Goal: Transaction & Acquisition: Download file/media

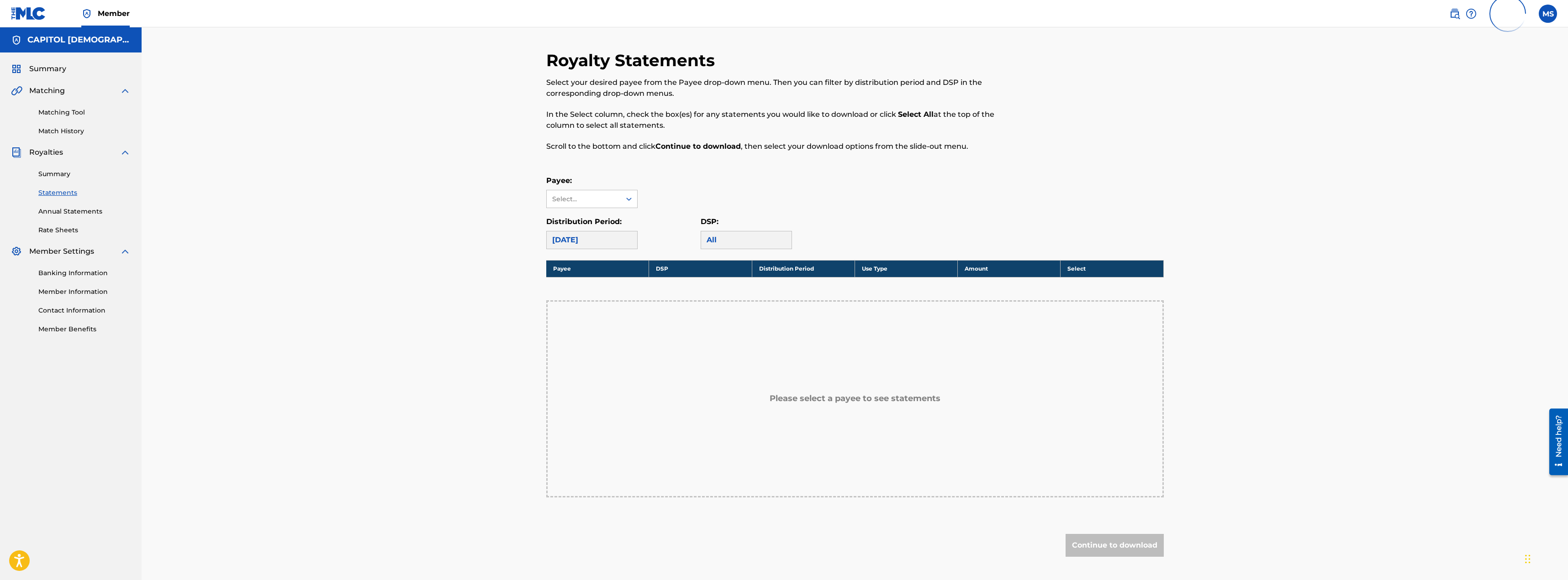
click at [577, 189] on div "Payee: Select..." at bounding box center [591, 192] width 91 height 33
click at [578, 194] on div "Select..." at bounding box center [584, 199] width 74 height 17
click at [580, 221] on div "CAPITOL [DEMOGRAPHIC_DATA] MUSIC PAYEE" at bounding box center [592, 230] width 90 height 44
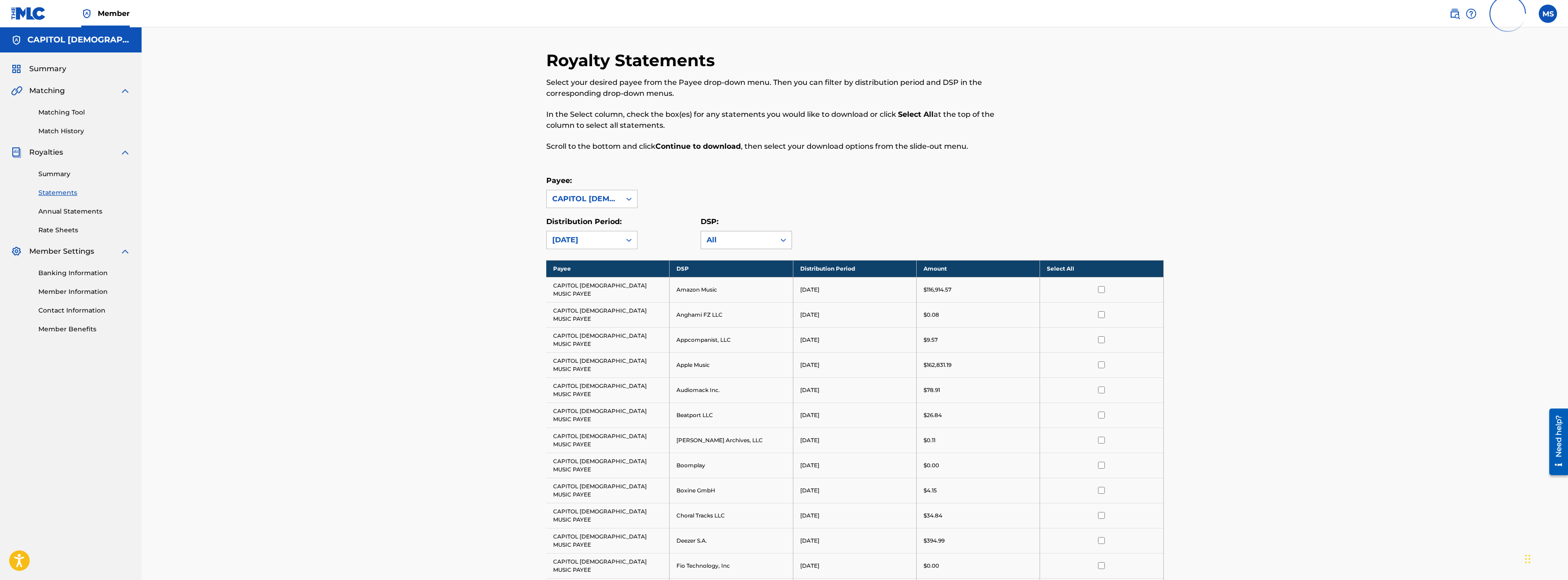
click at [750, 235] on div "All" at bounding box center [738, 240] width 63 height 11
click at [727, 269] on div "Spotify" at bounding box center [746, 257] width 90 height 23
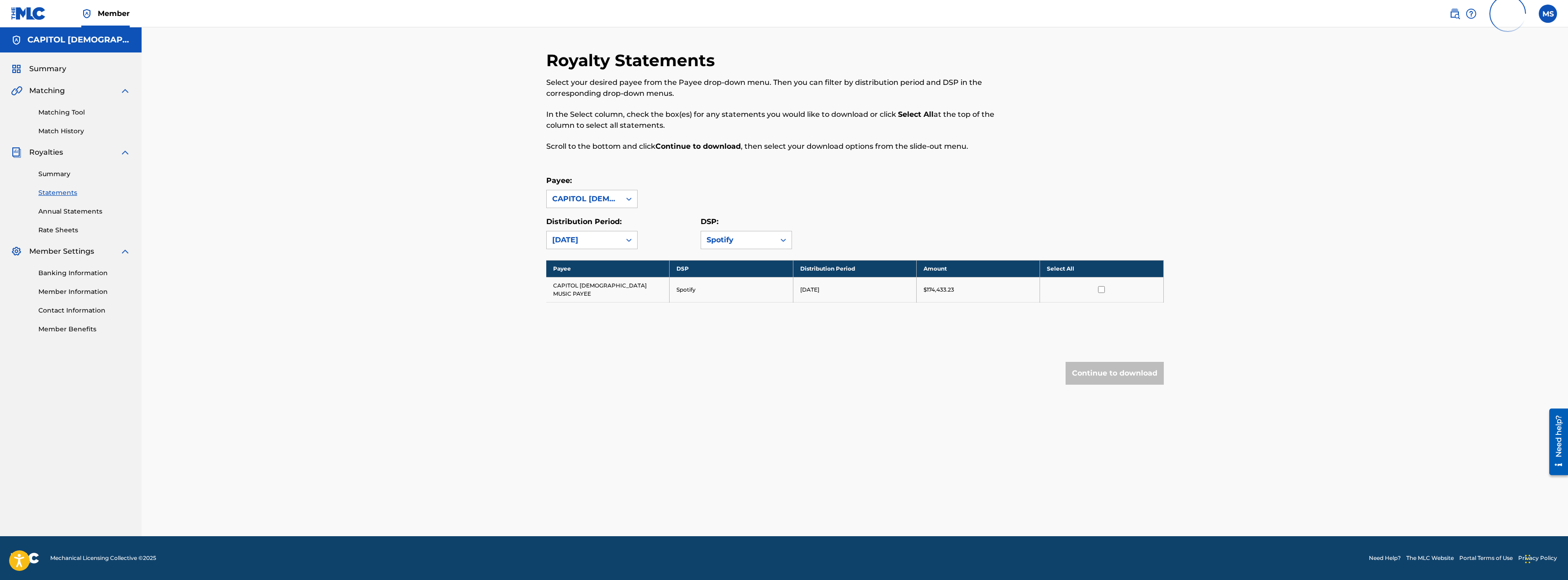
click at [460, 269] on div "Royalty Statements Select your desired payee from the Payee drop-down menu. The…" at bounding box center [855, 281] width 1426 height 509
click at [1101, 287] on input "checkbox" at bounding box center [1101, 290] width 7 height 7
click at [1105, 367] on button "Continue to download" at bounding box center [1114, 374] width 98 height 23
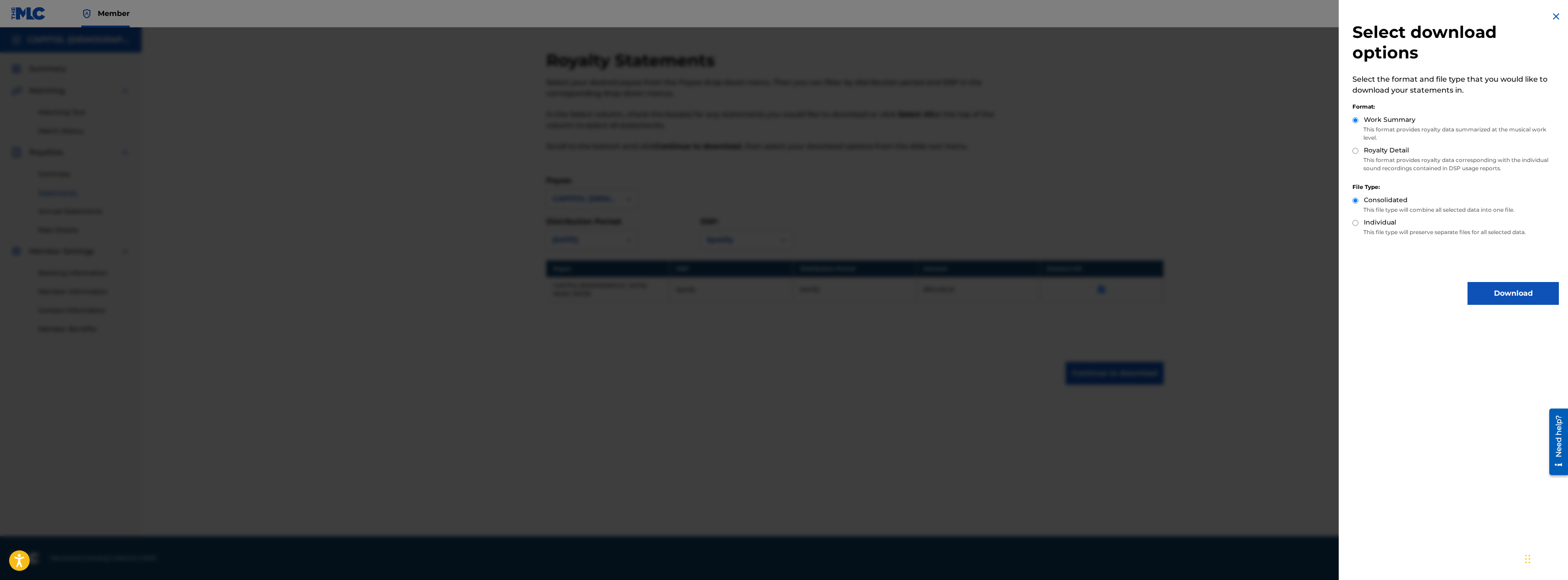
click at [1378, 166] on p "This format provides royalty data corresponding with the individual sound recor…" at bounding box center [1455, 164] width 206 height 16
click at [1376, 158] on p "This format provides royalty data corresponding with the individual sound recor…" at bounding box center [1455, 164] width 206 height 16
click at [1358, 154] on div "Royalty Detail" at bounding box center [1455, 151] width 206 height 10
click at [1359, 151] on div "Royalty Detail" at bounding box center [1455, 151] width 206 height 10
click at [1356, 151] on input "Royalty Detail" at bounding box center [1355, 150] width 6 height 6
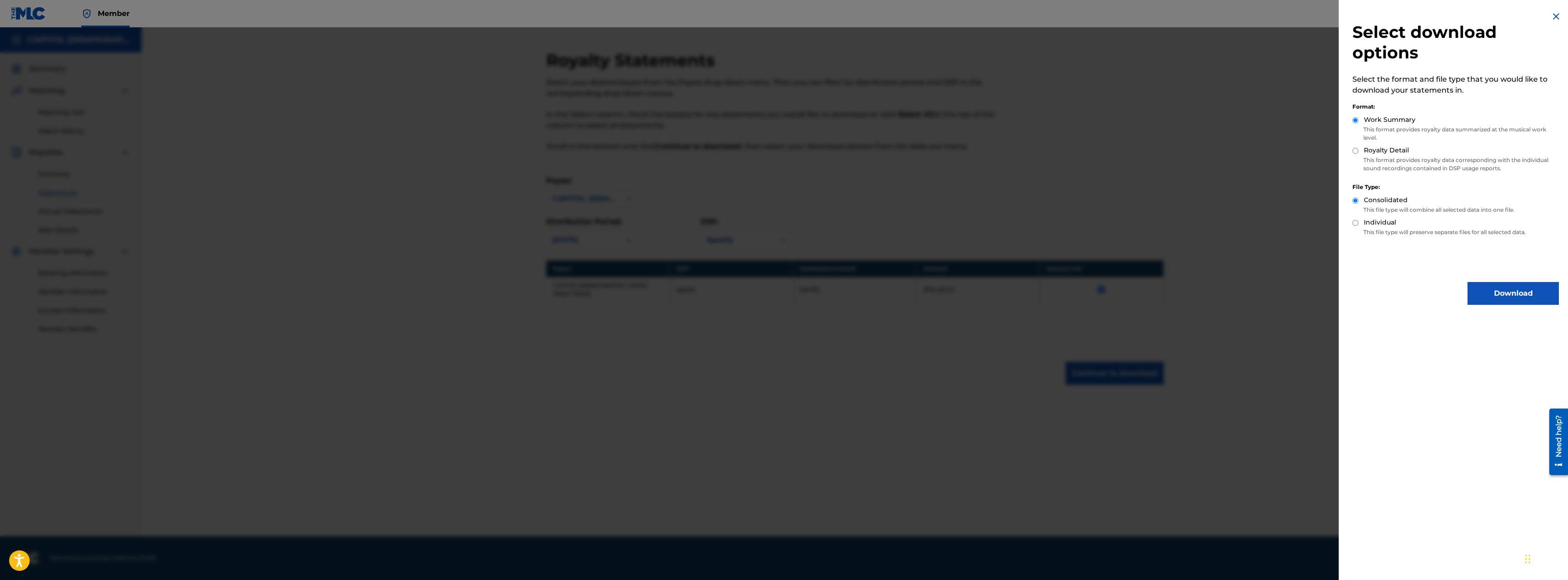
radio input "true"
click at [1489, 292] on button "Download" at bounding box center [1513, 293] width 91 height 23
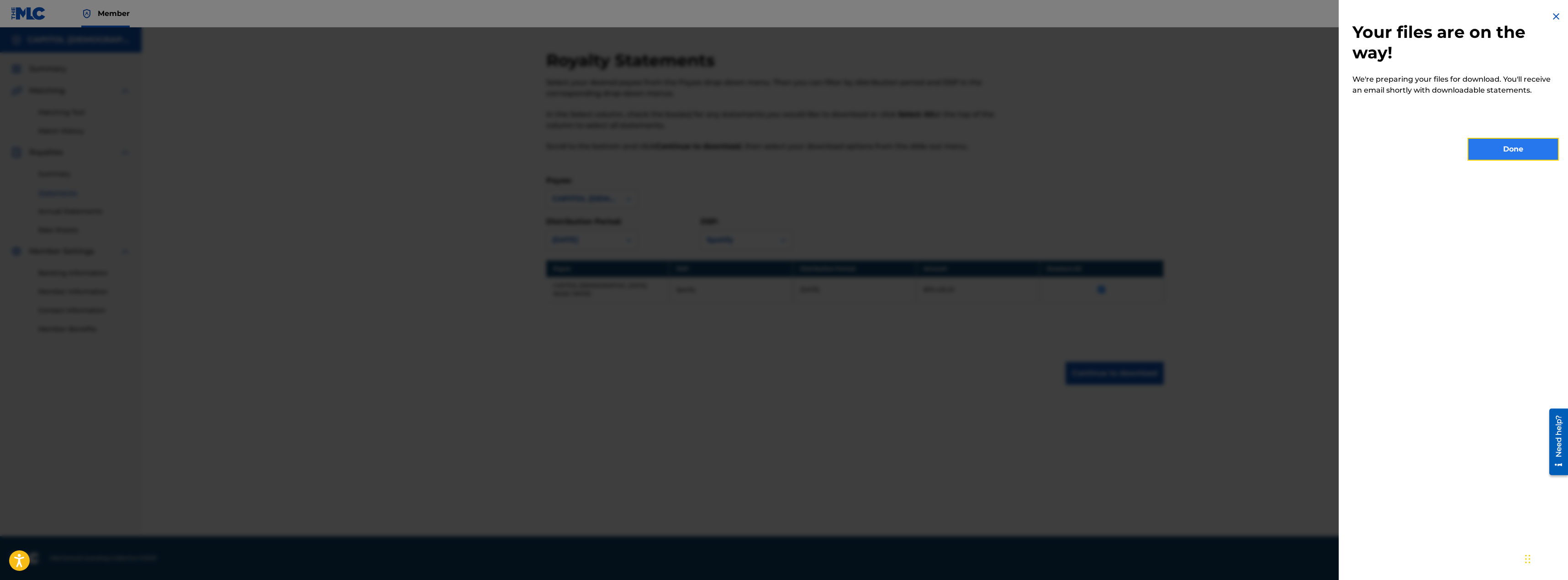
click at [1504, 150] on button "Done" at bounding box center [1513, 149] width 91 height 23
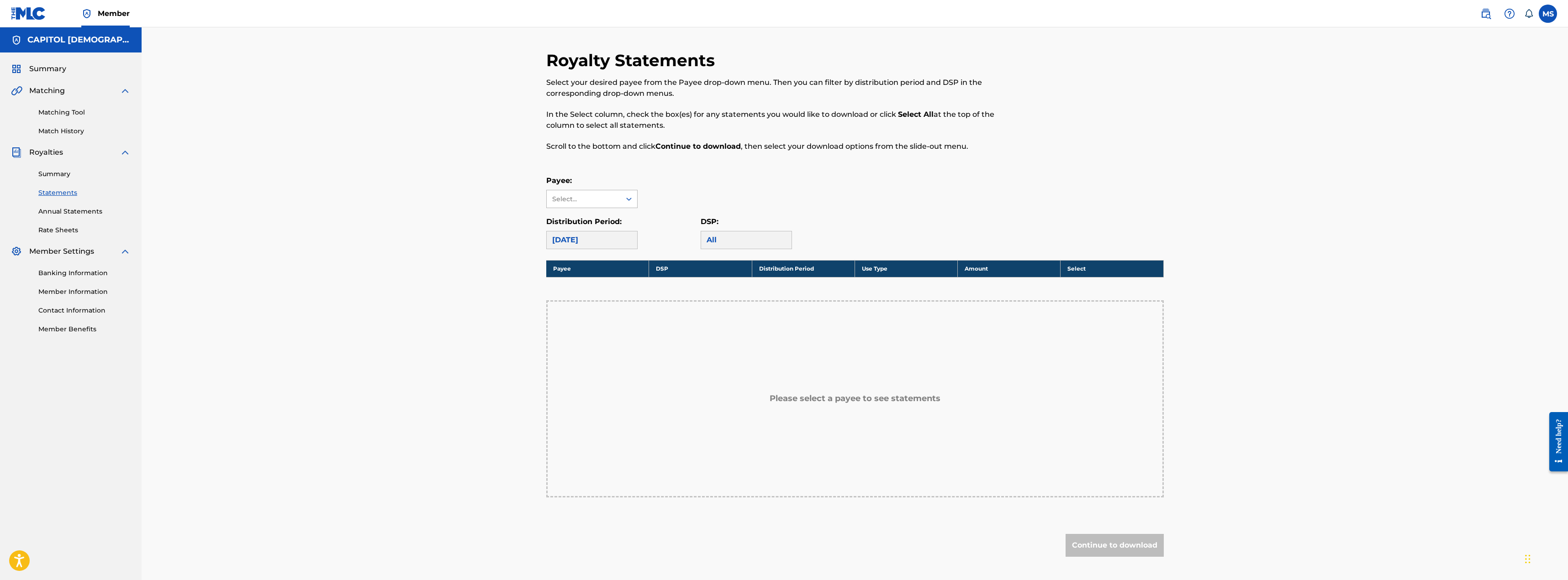
click at [564, 205] on div "Select..." at bounding box center [584, 199] width 74 height 17
click at [571, 217] on div "CAPITOL [DEMOGRAPHIC_DATA] MUSIC PAYEE" at bounding box center [592, 230] width 90 height 44
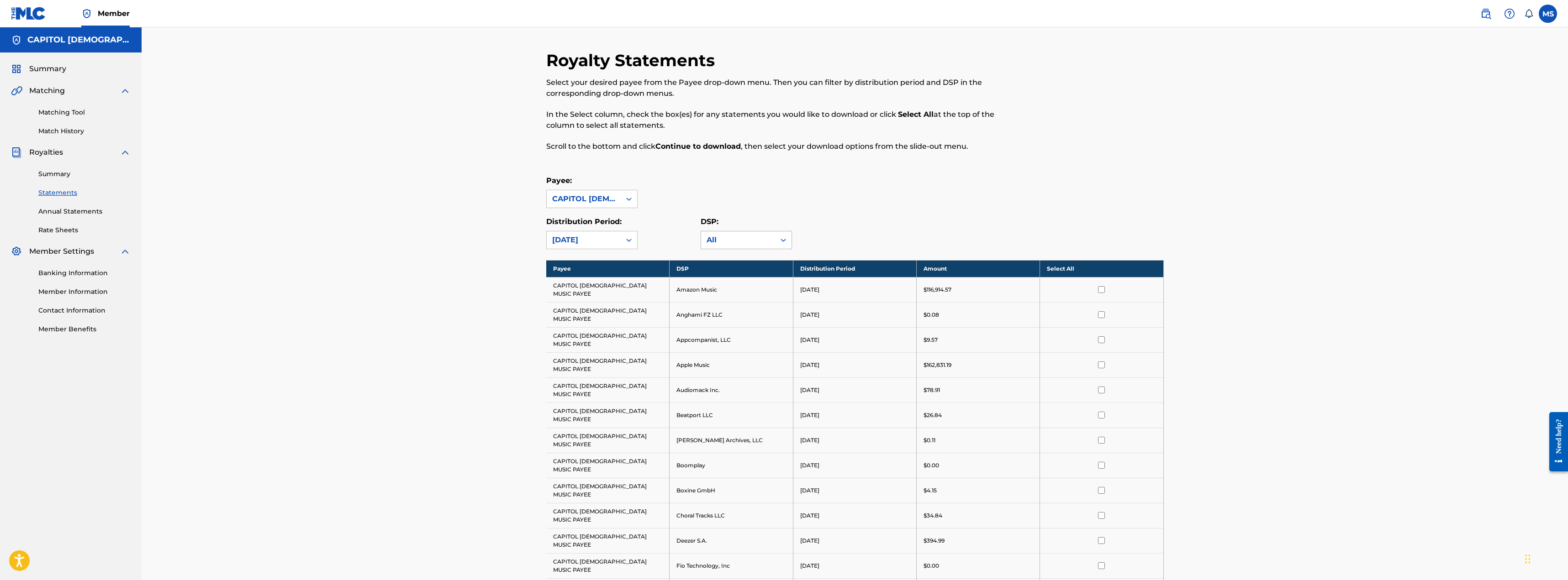
click at [735, 239] on div "All" at bounding box center [738, 240] width 63 height 11
click at [729, 269] on div "Spotify" at bounding box center [746, 257] width 90 height 23
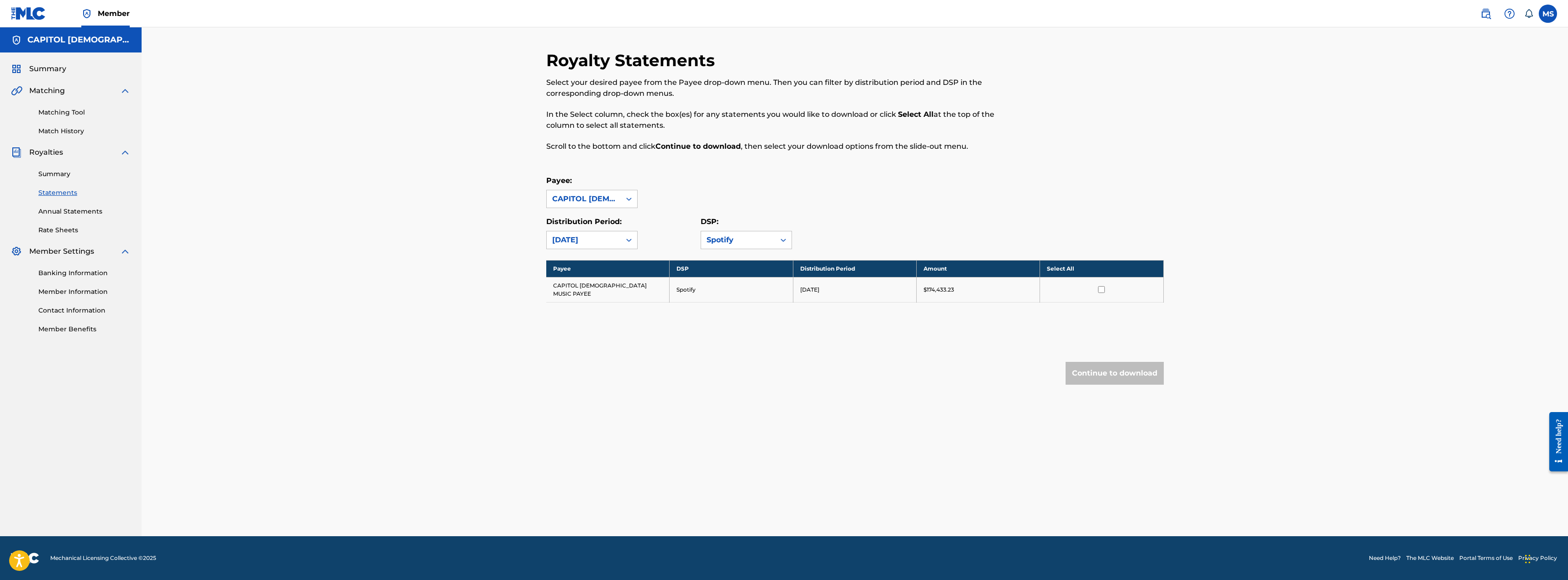
click at [1101, 289] on td at bounding box center [1101, 289] width 124 height 25
click at [1104, 287] on input "checkbox" at bounding box center [1101, 290] width 7 height 7
click at [1088, 366] on button "Continue to download" at bounding box center [1114, 374] width 98 height 23
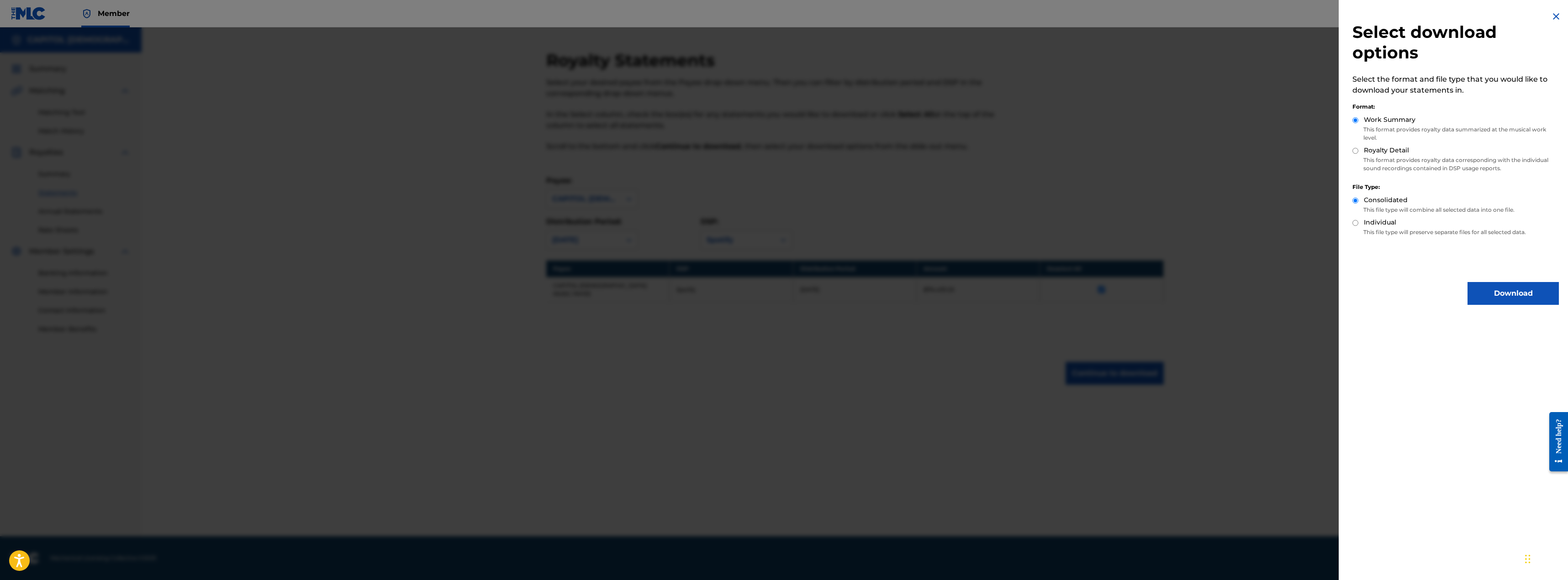
click at [1356, 152] on input "Royalty Detail" at bounding box center [1355, 150] width 6 height 6
radio input "true"
click at [1480, 299] on button "Download" at bounding box center [1513, 293] width 91 height 23
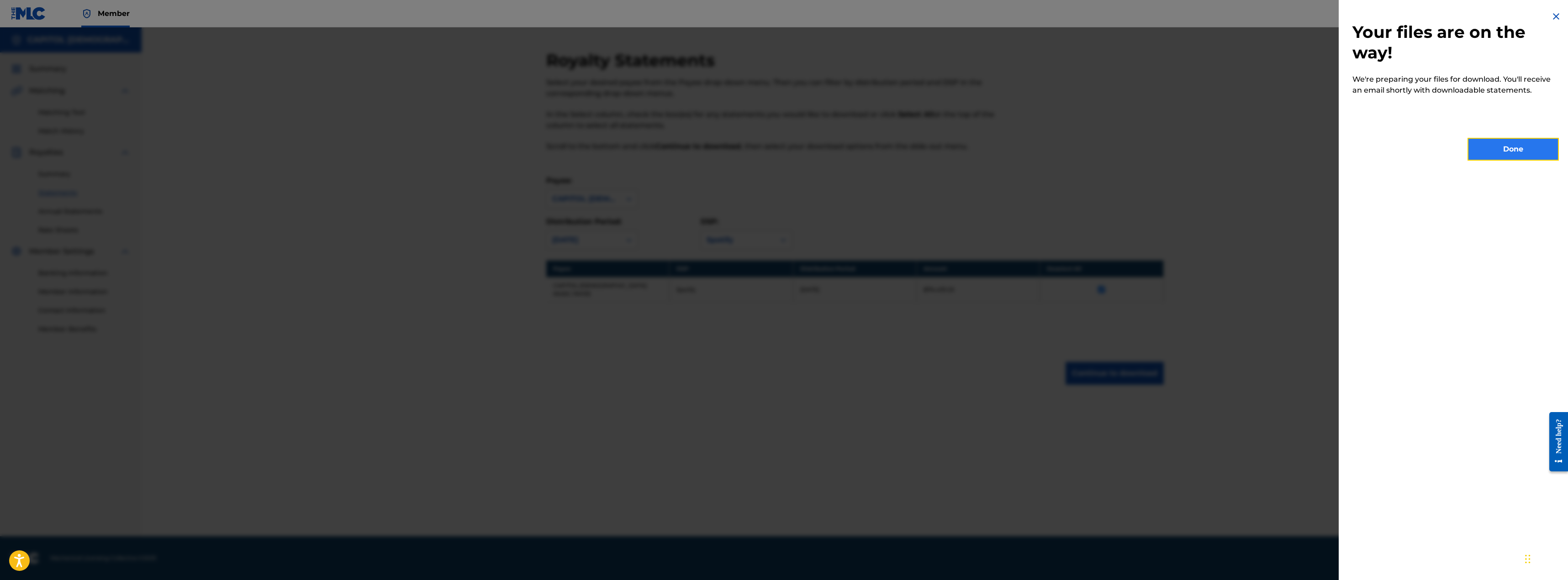
click at [1490, 146] on button "Done" at bounding box center [1513, 149] width 91 height 23
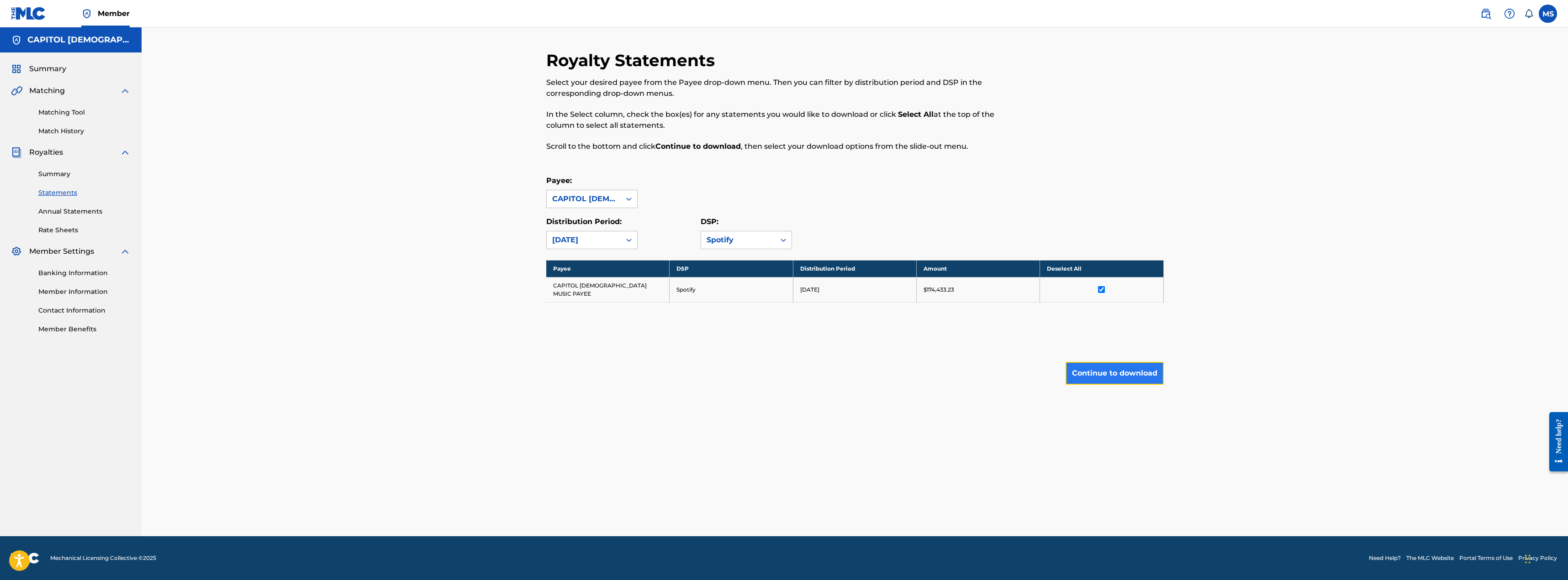
click at [1117, 363] on button "Continue to download" at bounding box center [1114, 374] width 98 height 23
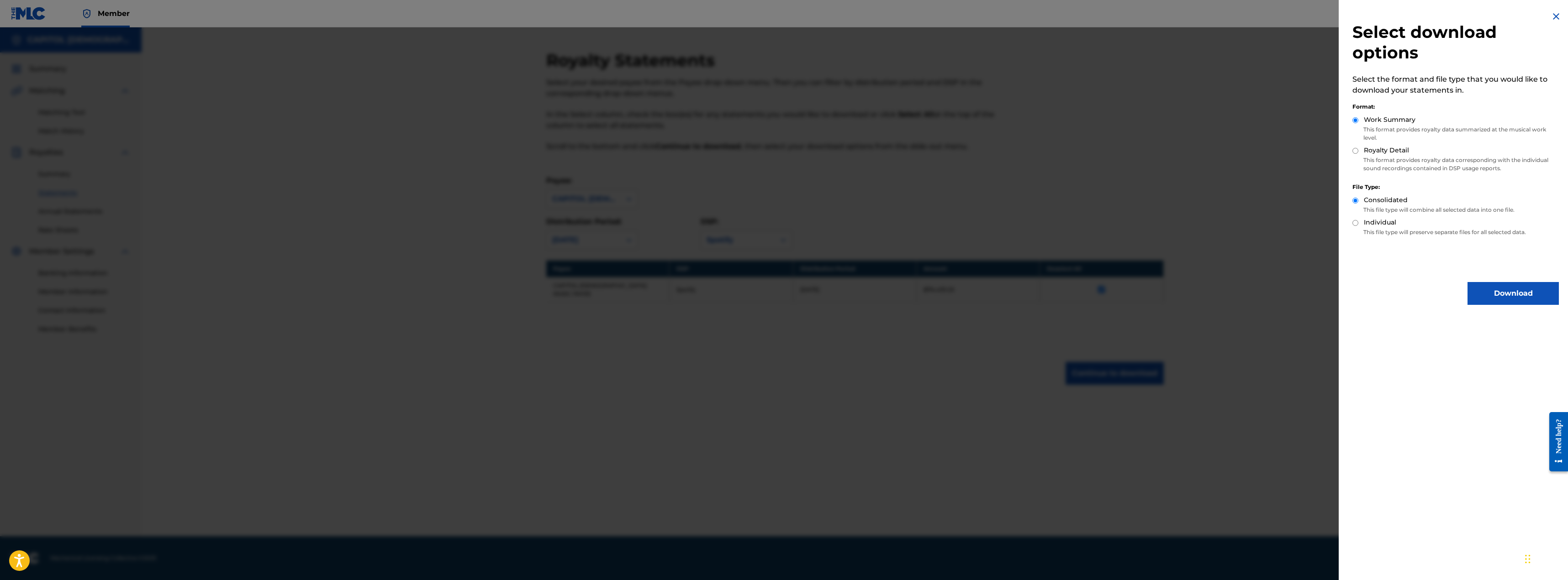
click at [1352, 150] on input "Royalty Detail" at bounding box center [1355, 150] width 6 height 6
radio input "true"
click at [1498, 293] on button "Download" at bounding box center [1513, 293] width 91 height 23
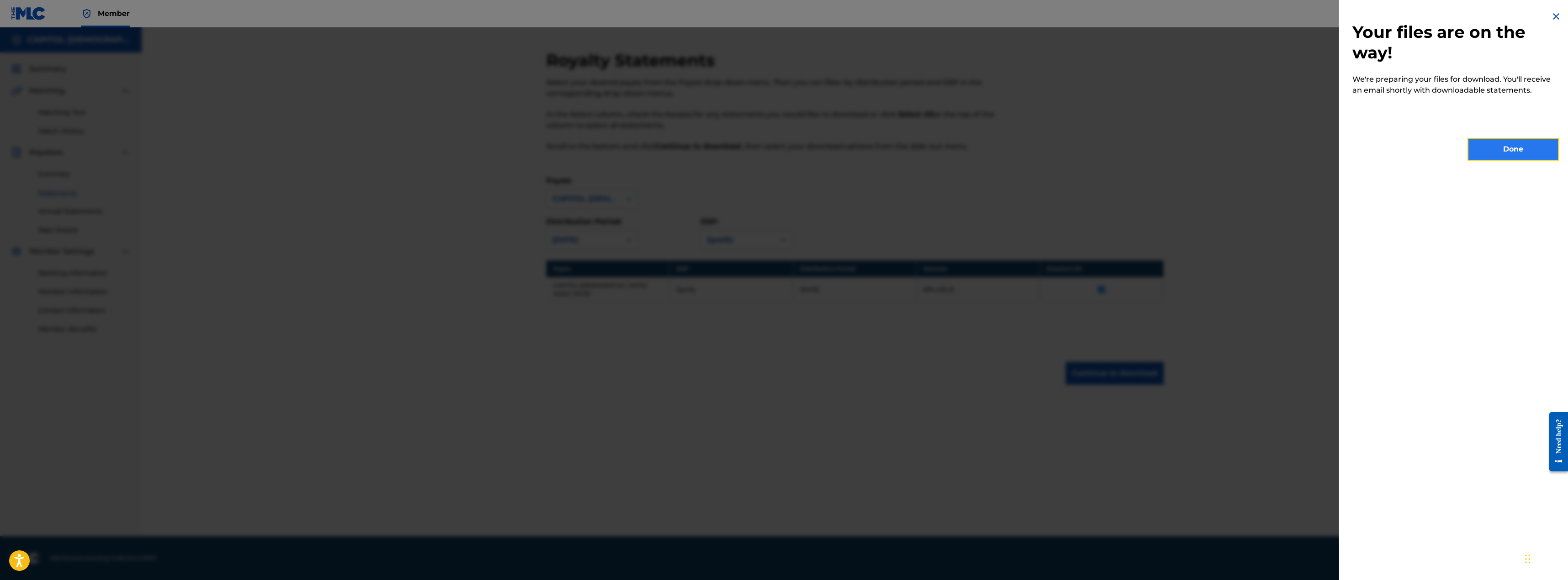
click at [1482, 155] on button "Done" at bounding box center [1513, 149] width 91 height 23
click at [1509, 144] on button "Done" at bounding box center [1513, 149] width 91 height 23
